Goal: Obtain resource: Download file/media

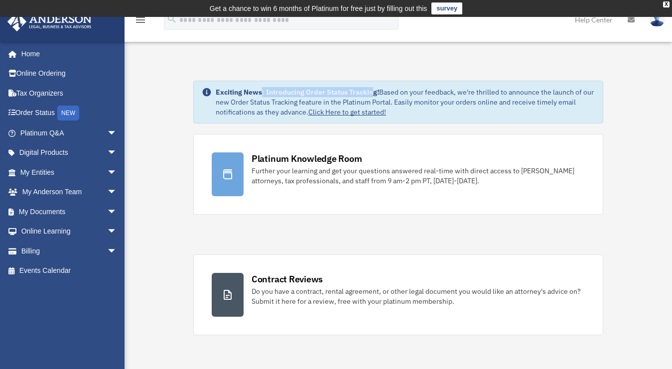
drag, startPoint x: 263, startPoint y: 93, endPoint x: 372, endPoint y: 94, distance: 109.1
click at [372, 94] on strong "Exciting News: Introducing Order Status Tracking!" at bounding box center [297, 92] width 163 height 9
click at [107, 210] on span "arrow_drop_down" at bounding box center [117, 212] width 20 height 20
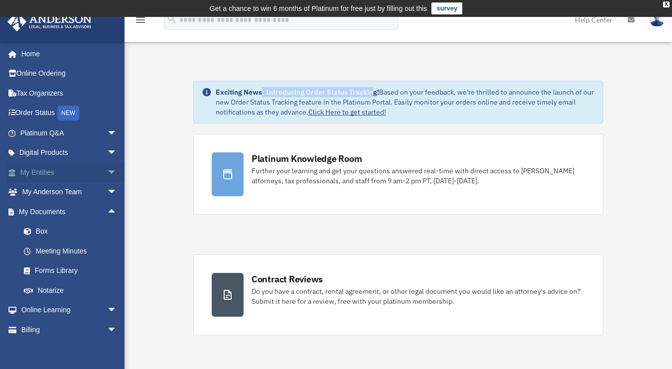
click at [107, 171] on span "arrow_drop_down" at bounding box center [117, 172] width 20 height 20
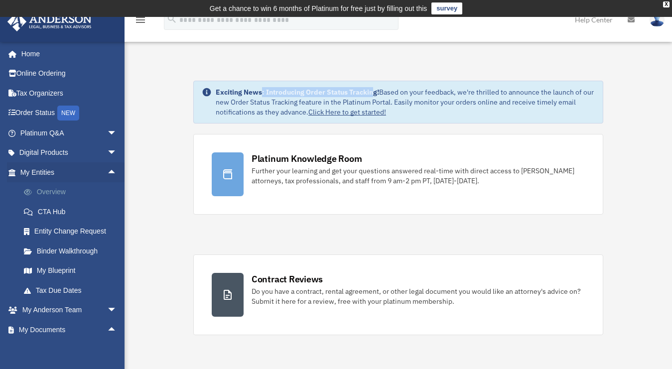
click at [53, 191] on link "Overview" at bounding box center [73, 192] width 118 height 20
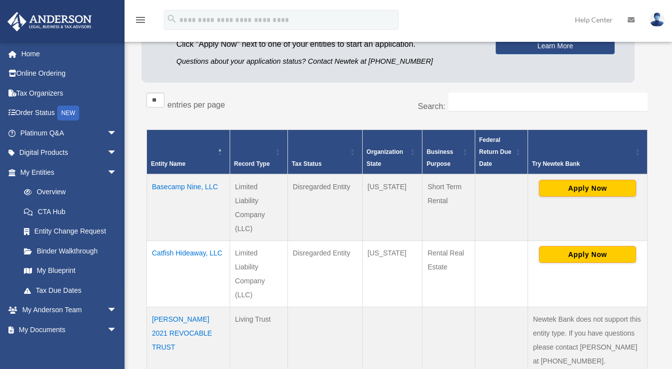
scroll to position [140, 0]
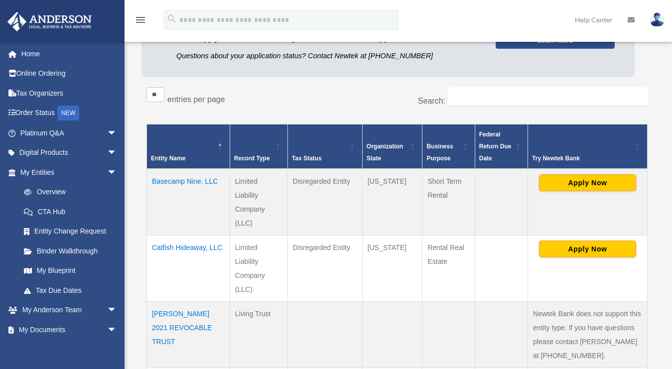
click at [167, 184] on td "Basecamp Nine, LLC" at bounding box center [188, 202] width 83 height 67
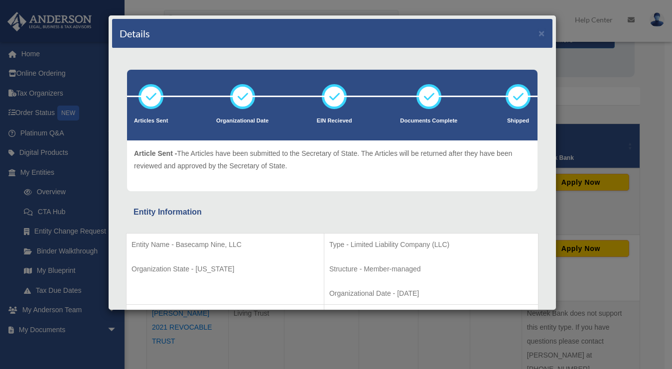
drag, startPoint x: 156, startPoint y: 153, endPoint x: 294, endPoint y: 163, distance: 138.3
click at [294, 163] on p "Article Sent - The Articles have been submitted to the Secretary of State. The …" at bounding box center [332, 159] width 397 height 24
drag, startPoint x: 299, startPoint y: 171, endPoint x: 129, endPoint y: 152, distance: 171.5
click at [129, 152] on div "Article Sent - The Articles have been submitted to the Secretary of State. The …" at bounding box center [332, 166] width 411 height 51
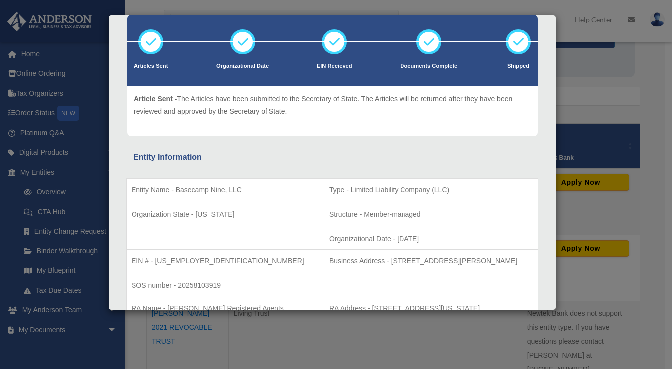
scroll to position [71, 0]
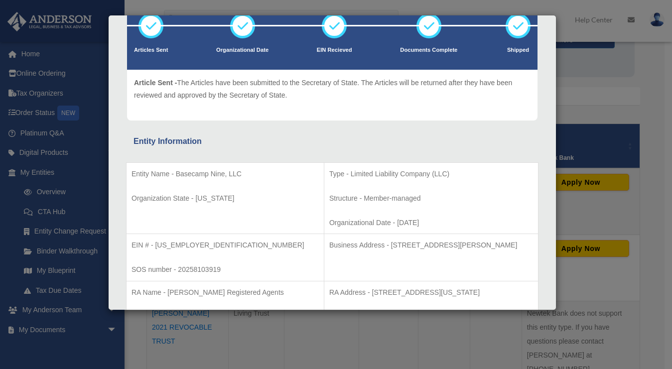
drag, startPoint x: 305, startPoint y: 198, endPoint x: 394, endPoint y: 222, distance: 91.5
click at [394, 222] on td "Type - Limited Liability Company (LLC) Structure - Member-managed Organizationa…" at bounding box center [431, 198] width 214 height 72
drag, startPoint x: 396, startPoint y: 226, endPoint x: 299, endPoint y: 175, distance: 109.0
click at [324, 175] on td "Type - Limited Liability Company (LLC) Structure - Member-managed Organizationa…" at bounding box center [431, 198] width 214 height 72
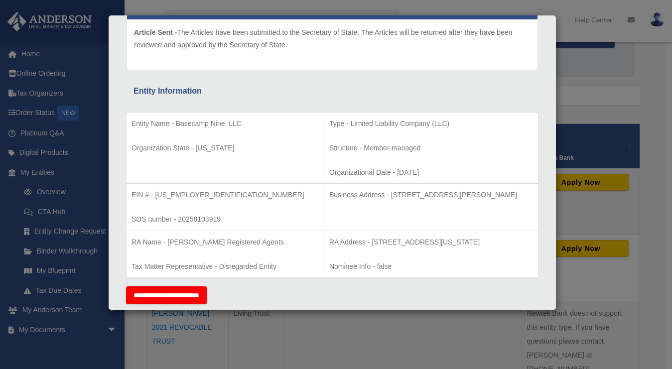
scroll to position [153, 0]
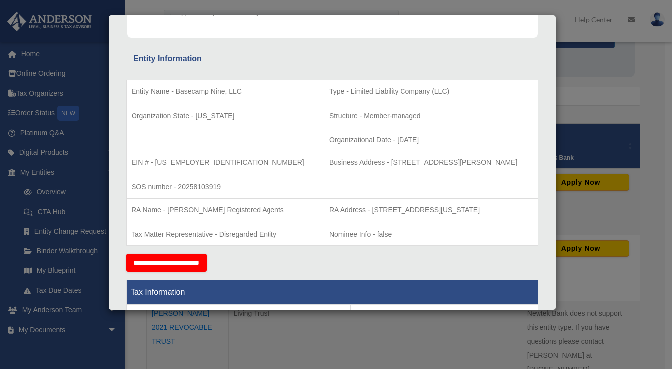
drag, startPoint x: 339, startPoint y: 221, endPoint x: 287, endPoint y: 208, distance: 53.8
click at [329, 208] on p "RA Address - 121 South Tejon Street, Suite 201, Colorado Springs, CO 80903" at bounding box center [431, 210] width 204 height 12
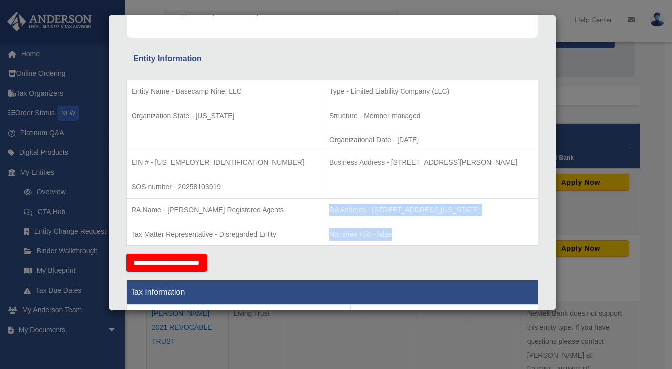
drag, startPoint x: 360, startPoint y: 244, endPoint x: 283, endPoint y: 205, distance: 87.1
click at [324, 205] on td "RA Address - 121 South Tejon Street, Suite 201, Colorado Springs, CO 80903 Nomi…" at bounding box center [431, 221] width 214 height 47
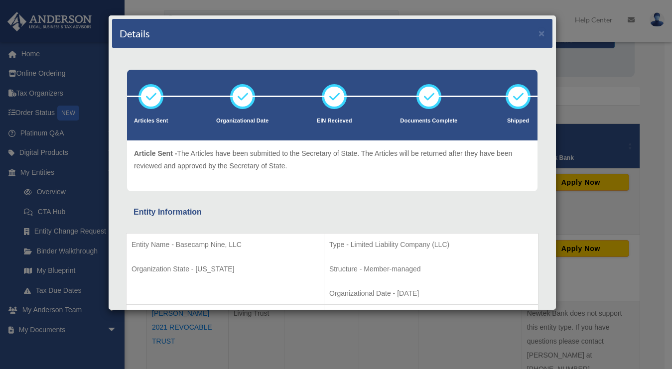
scroll to position [0, 0]
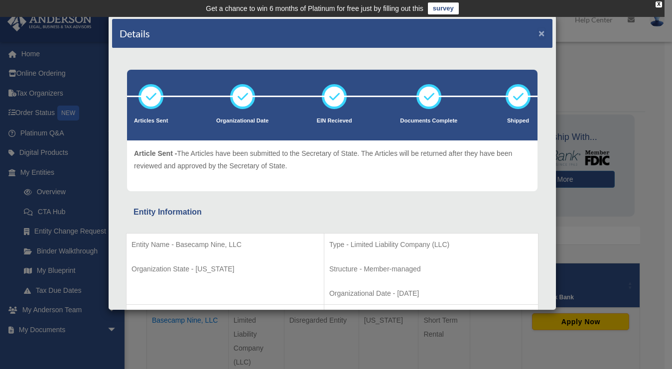
click at [539, 32] on button "×" at bounding box center [542, 33] width 6 height 10
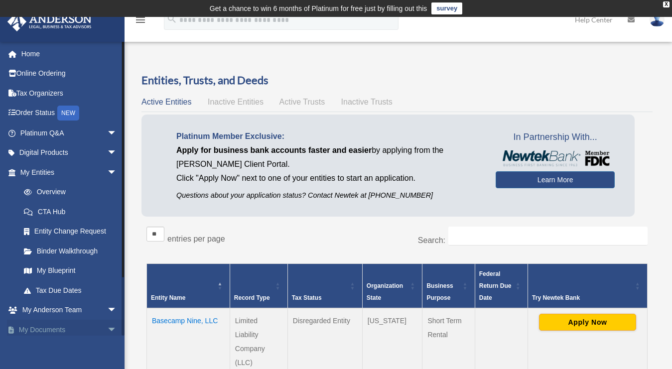
click at [107, 326] on span "arrow_drop_down" at bounding box center [117, 330] width 20 height 20
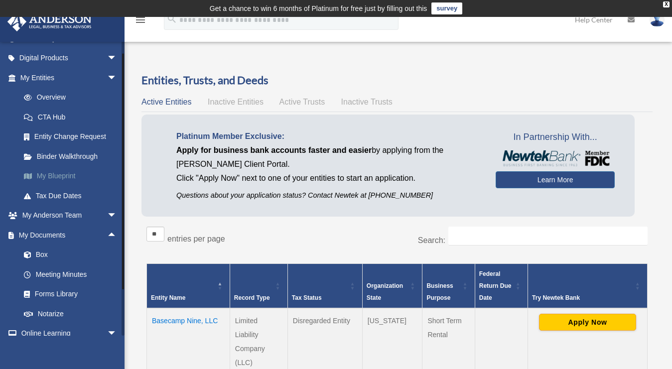
scroll to position [126, 0]
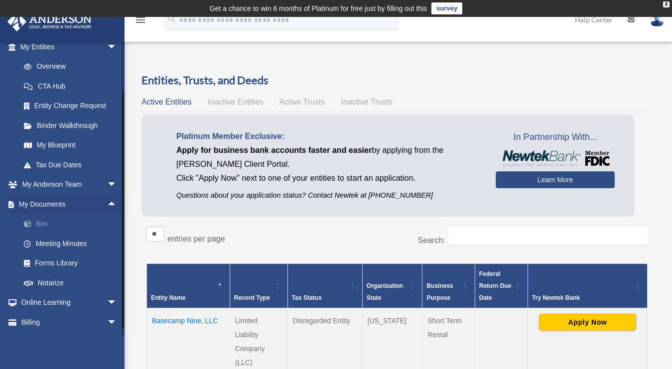
click at [45, 223] on link "Box" at bounding box center [73, 224] width 118 height 20
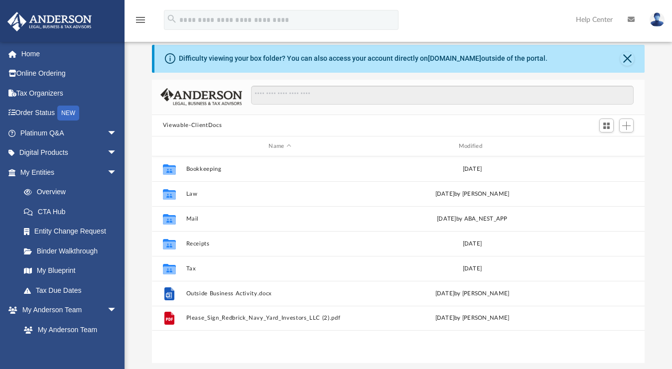
scroll to position [95, 0]
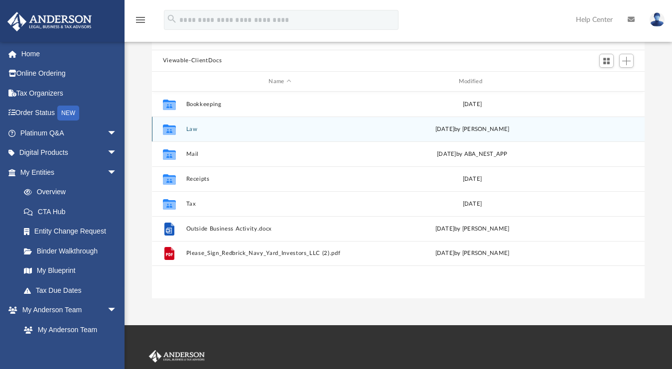
click at [170, 130] on icon "grid" at bounding box center [169, 131] width 13 height 8
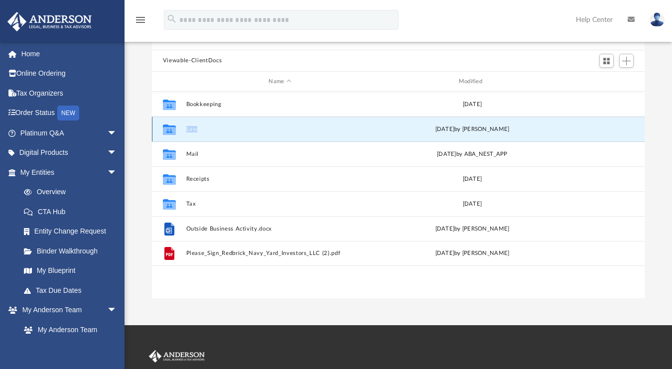
click at [170, 130] on icon "grid" at bounding box center [169, 131] width 13 height 8
click at [197, 129] on button "Law" at bounding box center [280, 129] width 188 height 6
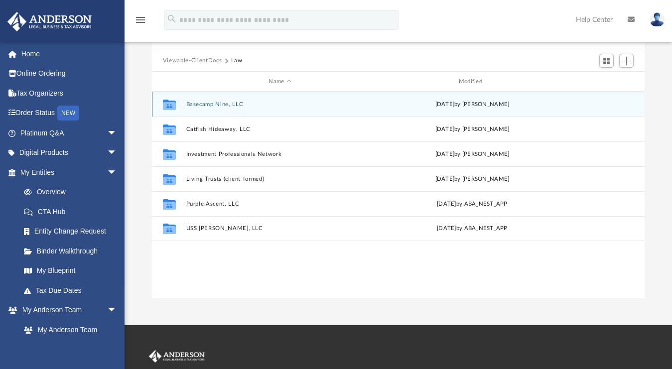
click at [207, 106] on button "Basecamp Nine, LLC" at bounding box center [280, 104] width 188 height 6
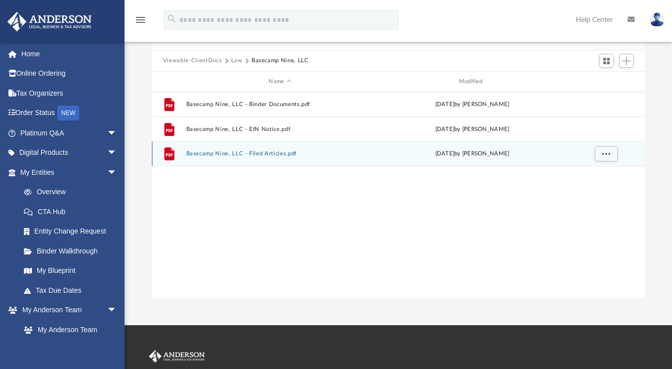
click at [270, 152] on button "Basecamp Nine, LLC - Filed Articles.pdf" at bounding box center [280, 154] width 188 height 6
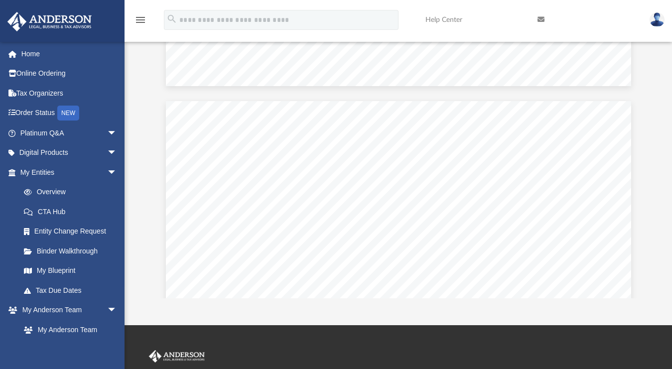
scroll to position [0, 0]
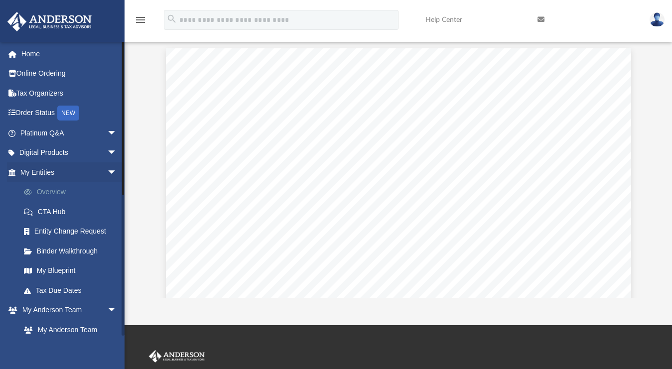
click at [60, 193] on link "Overview" at bounding box center [73, 192] width 118 height 20
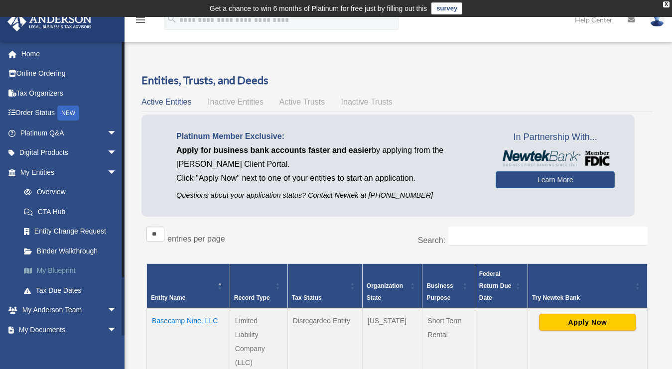
click at [61, 267] on link "My Blueprint" at bounding box center [73, 271] width 118 height 20
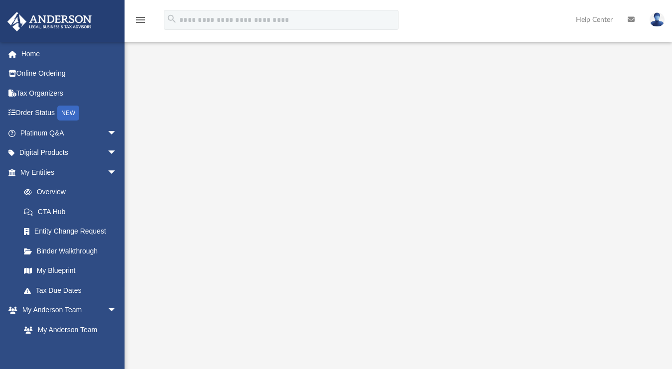
scroll to position [98, 0]
